Goal: Transaction & Acquisition: Obtain resource

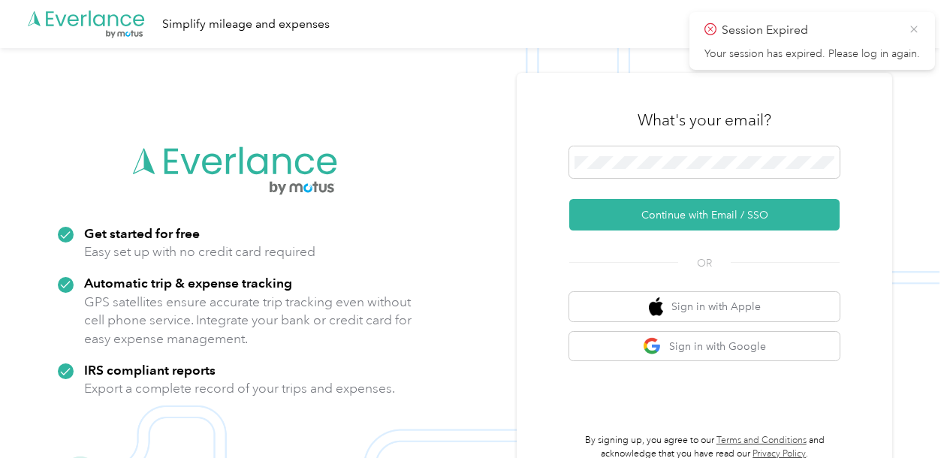
click at [920, 27] on icon at bounding box center [914, 30] width 12 height 14
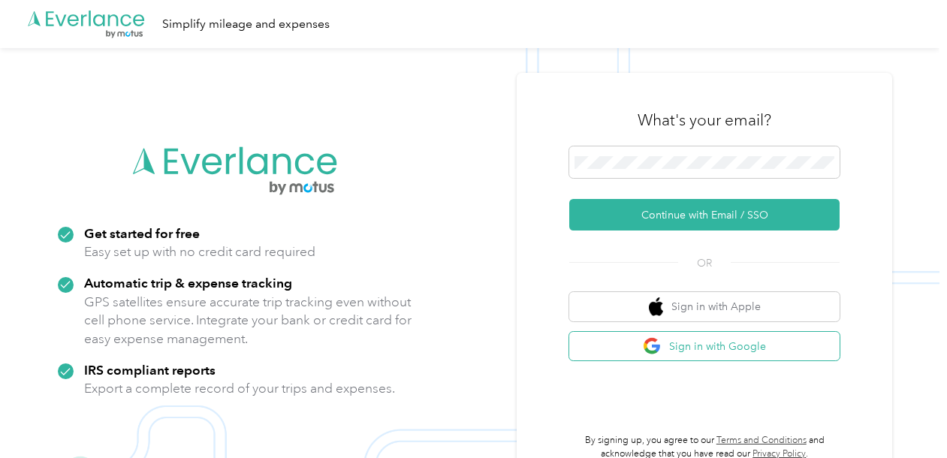
click at [647, 338] on button "Sign in with Google" at bounding box center [704, 346] width 270 height 29
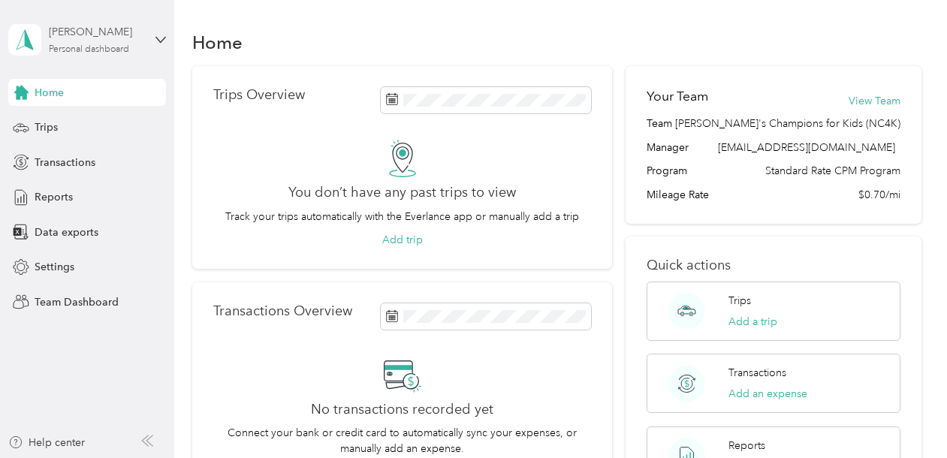
click at [129, 47] on div "Personal dashboard" at bounding box center [89, 49] width 80 height 9
click at [116, 125] on div "Team dashboard" at bounding box center [166, 119] width 295 height 26
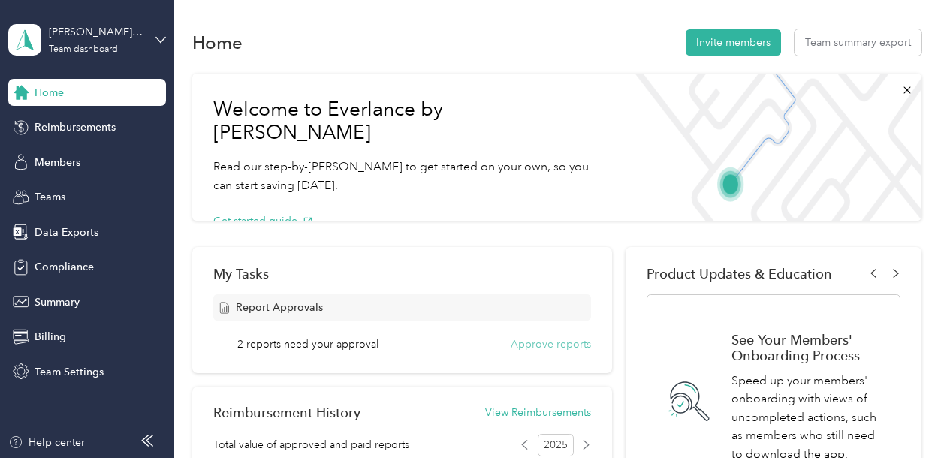
click at [520, 343] on button "Approve reports" at bounding box center [551, 345] width 80 height 16
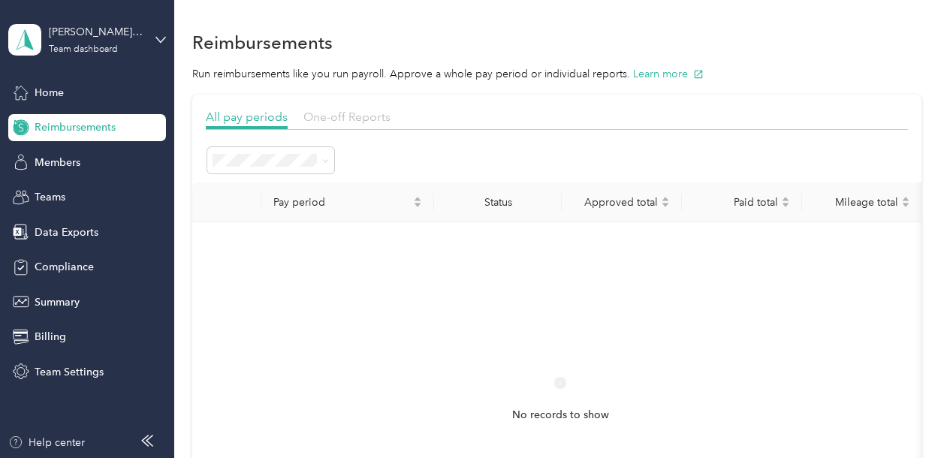
click at [361, 119] on span "One-off Reports" at bounding box center [347, 117] width 87 height 14
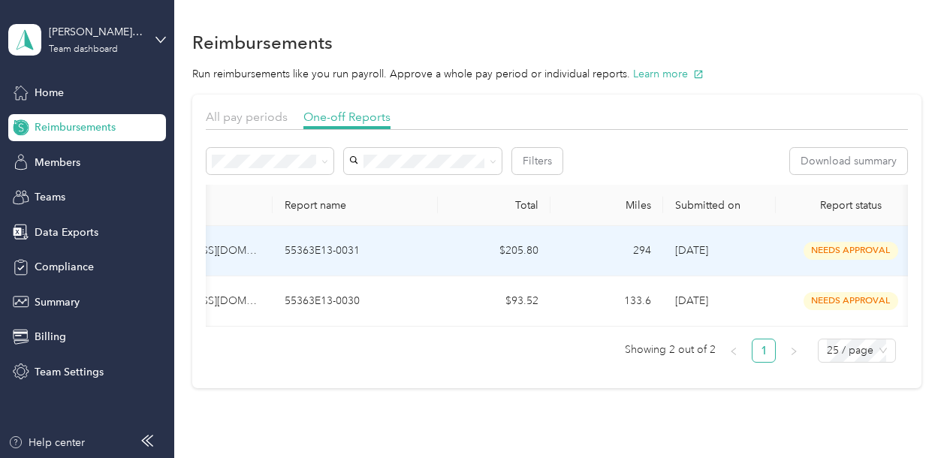
scroll to position [0, 116]
click at [460, 245] on td "$205.80" at bounding box center [493, 251] width 113 height 50
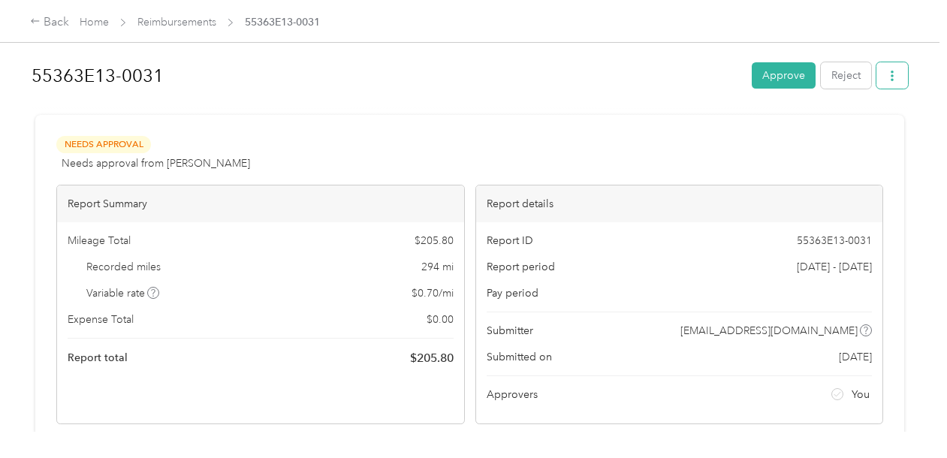
click at [906, 81] on button "button" at bounding box center [893, 75] width 32 height 26
click at [845, 134] on span "Download" at bounding box center [857, 130] width 50 height 16
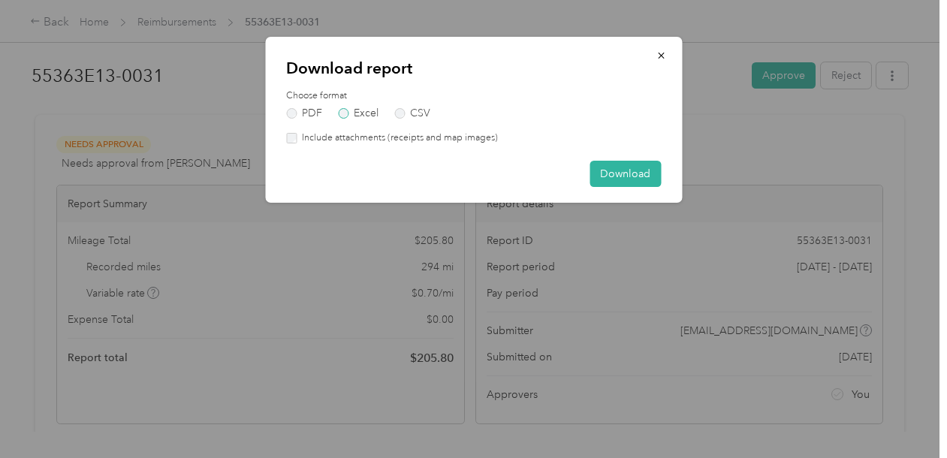
click at [364, 111] on label "Excel" at bounding box center [358, 113] width 41 height 11
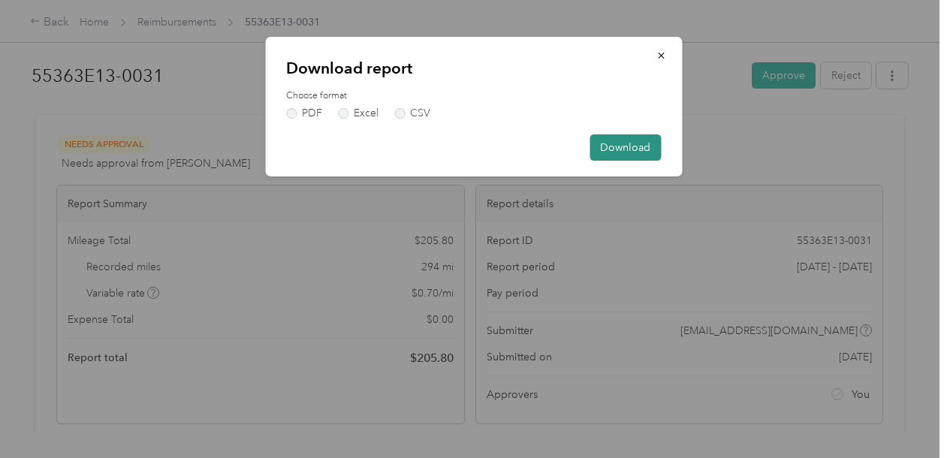
click at [604, 145] on button "Download" at bounding box center [625, 147] width 71 height 26
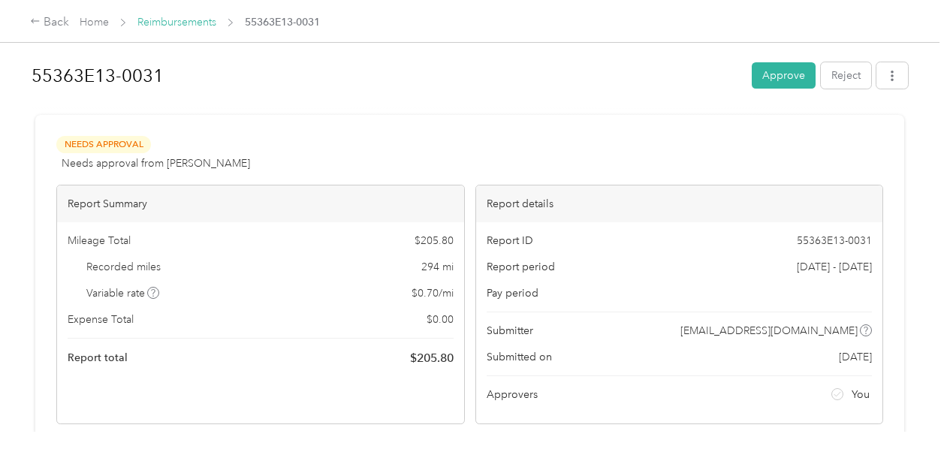
click at [167, 24] on link "Reimbursements" at bounding box center [176, 22] width 79 height 13
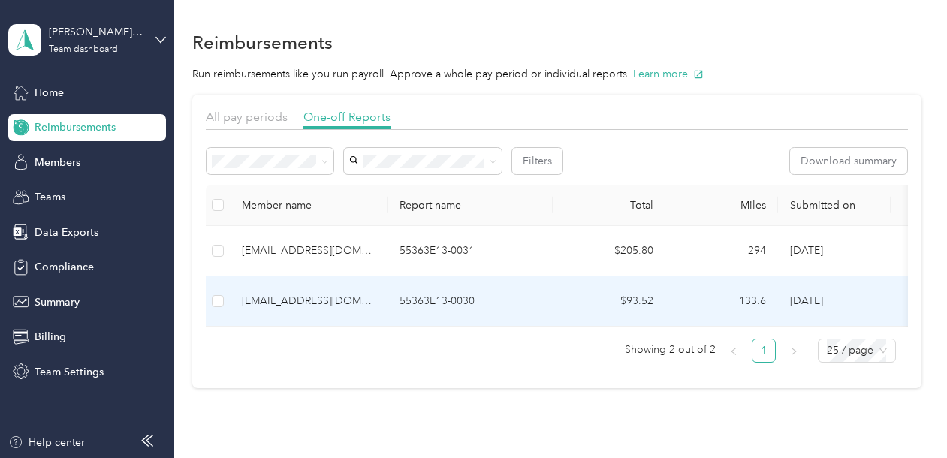
click at [338, 300] on div "[EMAIL_ADDRESS][DOMAIN_NAME]" at bounding box center [309, 301] width 134 height 17
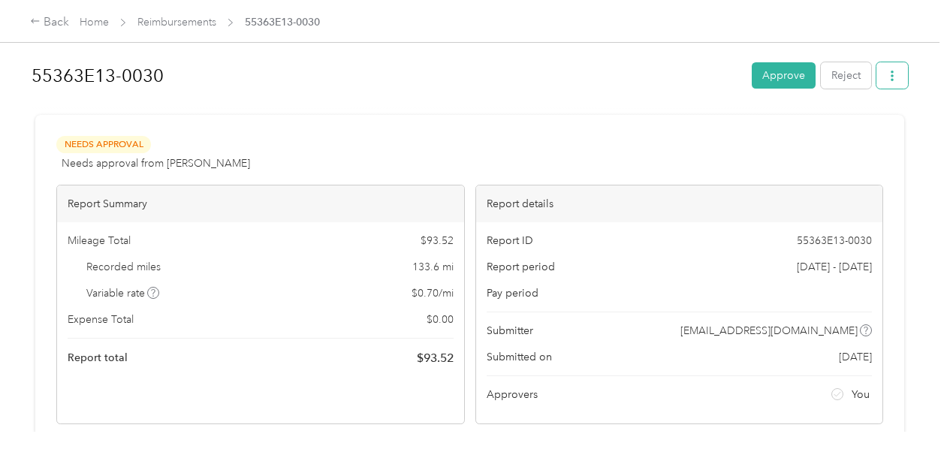
click at [898, 75] on icon "button" at bounding box center [892, 76] width 11 height 11
click at [878, 129] on span "Download" at bounding box center [857, 130] width 50 height 16
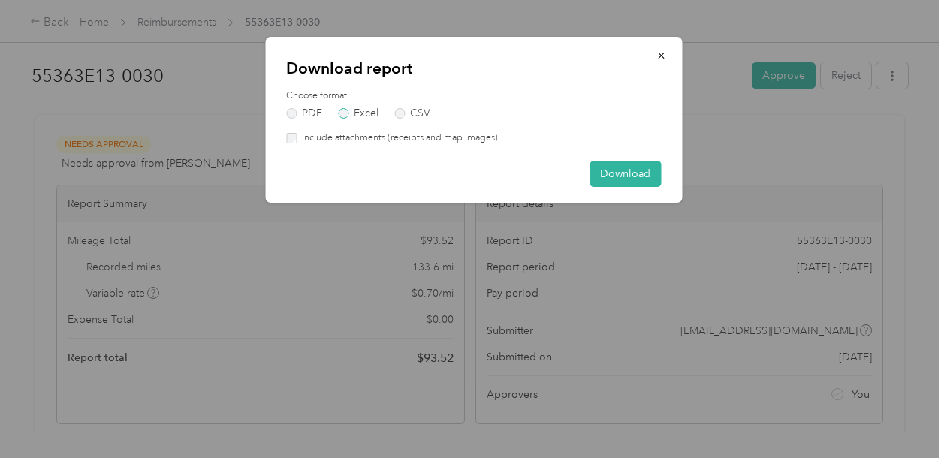
click at [367, 116] on label "Excel" at bounding box center [358, 113] width 41 height 11
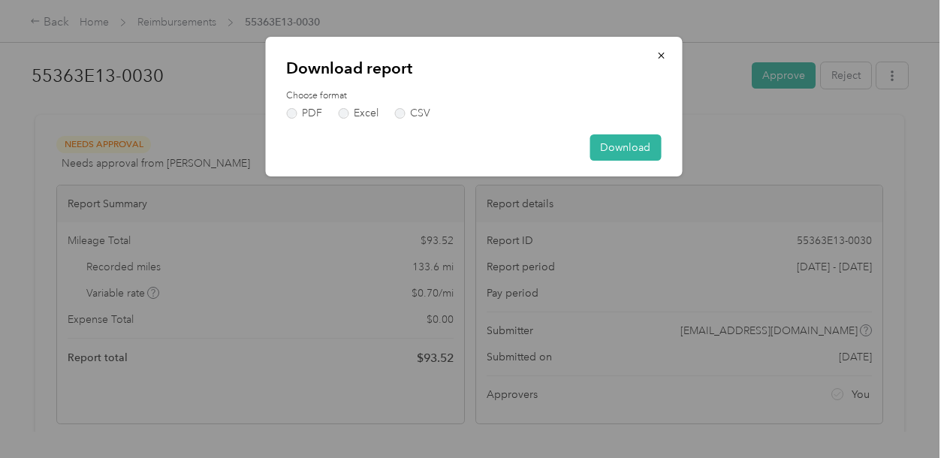
click at [630, 161] on div "Download report Choose format PDF Excel CSV Download" at bounding box center [473, 107] width 417 height 140
click at [629, 140] on button "Download" at bounding box center [625, 147] width 71 height 26
